Goal: Transaction & Acquisition: Purchase product/service

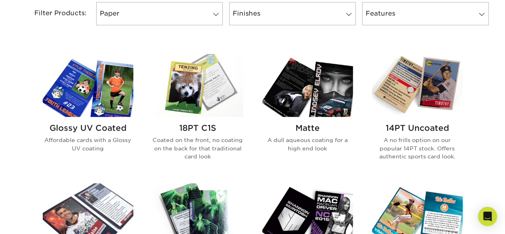
scroll to position [350, 0]
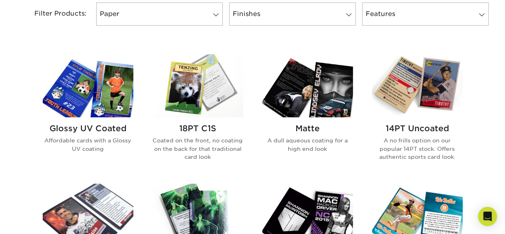
click at [104, 129] on h2 "Glossy UV Coated" at bounding box center [88, 128] width 91 height 10
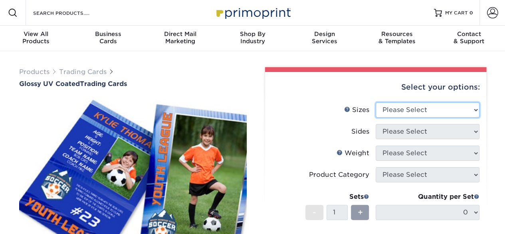
click at [429, 109] on select "Please Select 2.5" x 3.5"" at bounding box center [428, 109] width 104 height 15
select select "2.50x3.50"
click at [376, 102] on select "Please Select 2.5" x 3.5"" at bounding box center [428, 109] width 104 height 15
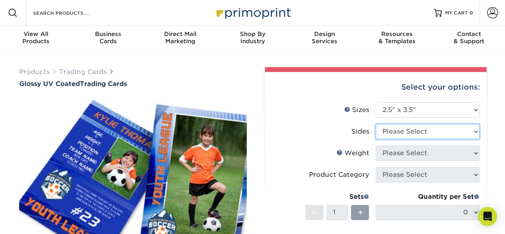
click at [418, 131] on select "Please Select Print Both Sides Print Front Only" at bounding box center [428, 131] width 104 height 15
select select "13abbda7-1d64-4f25-8bb2-c179b224825d"
click at [376, 124] on select "Please Select Print Both Sides Print Front Only" at bounding box center [428, 131] width 104 height 15
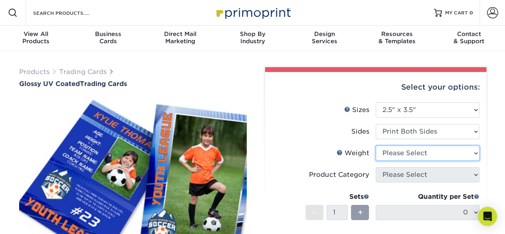
click at [407, 152] on select "Please Select 16PT 14PT 18PT C1S" at bounding box center [428, 152] width 104 height 15
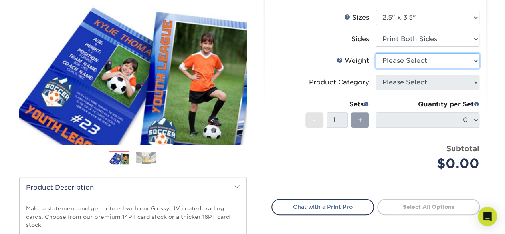
scroll to position [95, 0]
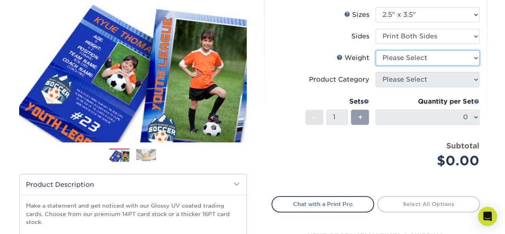
click at [418, 52] on select "Please Select 16PT 14PT 18PT C1S" at bounding box center [428, 57] width 104 height 15
select select "18PTC1S"
click at [376, 50] on select "Please Select 16PT 14PT 18PT C1S" at bounding box center [428, 57] width 104 height 15
